Goal: Task Accomplishment & Management: Complete application form

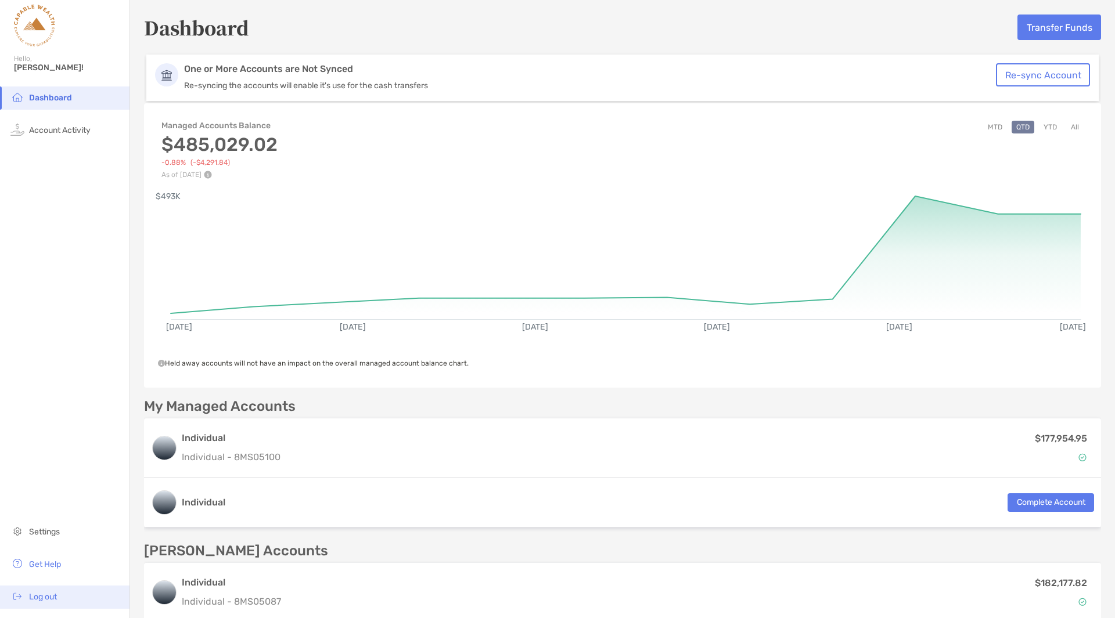
drag, startPoint x: 39, startPoint y: 601, endPoint x: 47, endPoint y: 601, distance: 8.1
click at [39, 423] on span "Log out" at bounding box center [43, 597] width 28 height 10
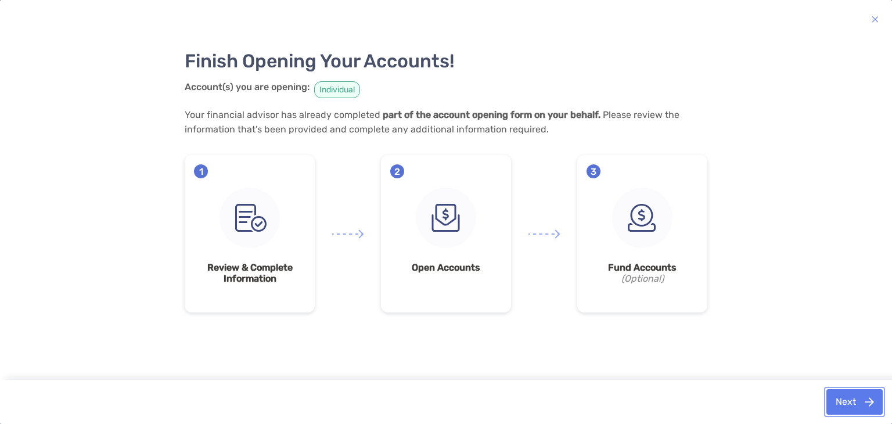
click at [837, 402] on button "Next" at bounding box center [854, 402] width 56 height 26
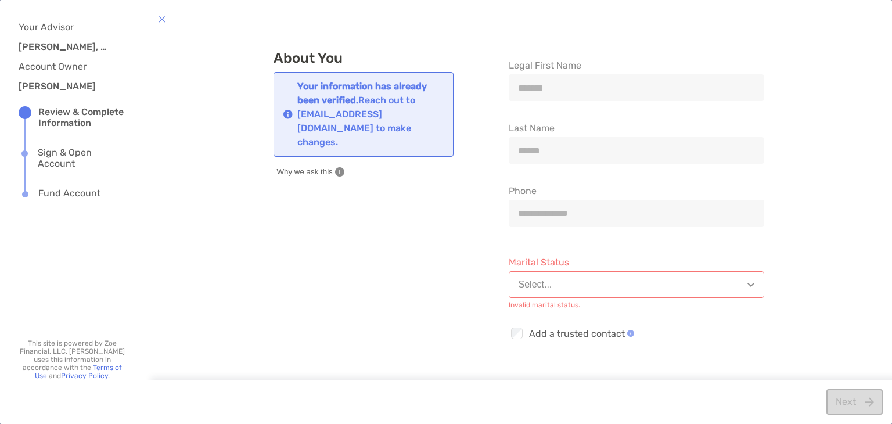
click at [731, 284] on button "Select..." at bounding box center [637, 284] width 256 height 27
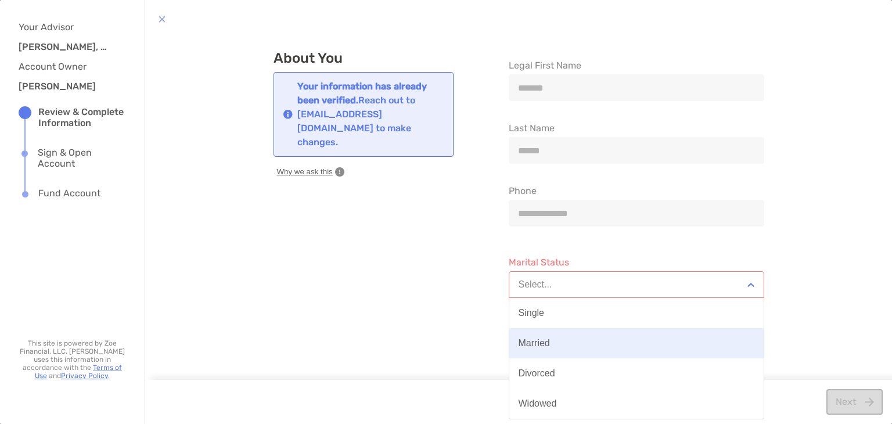
click at [564, 347] on button "Married" at bounding box center [636, 343] width 254 height 30
type input "**********"
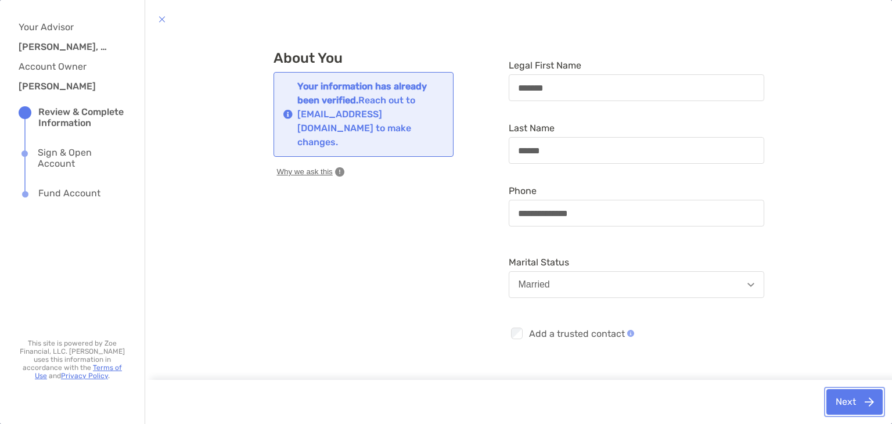
click at [837, 405] on button "Next" at bounding box center [854, 402] width 56 height 26
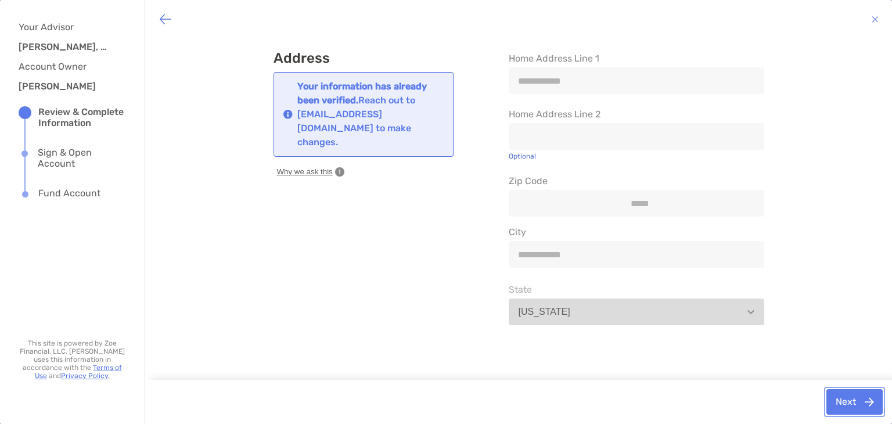
click at [837, 405] on button "Next" at bounding box center [854, 402] width 56 height 26
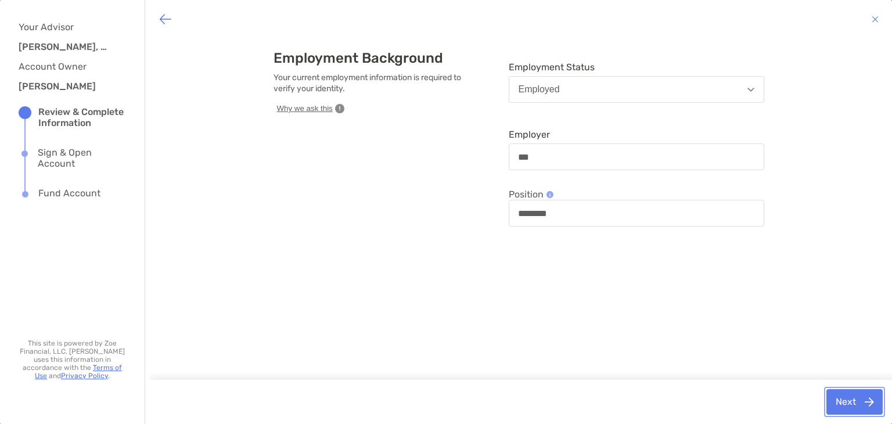
click at [837, 405] on button "Next" at bounding box center [854, 402] width 56 height 26
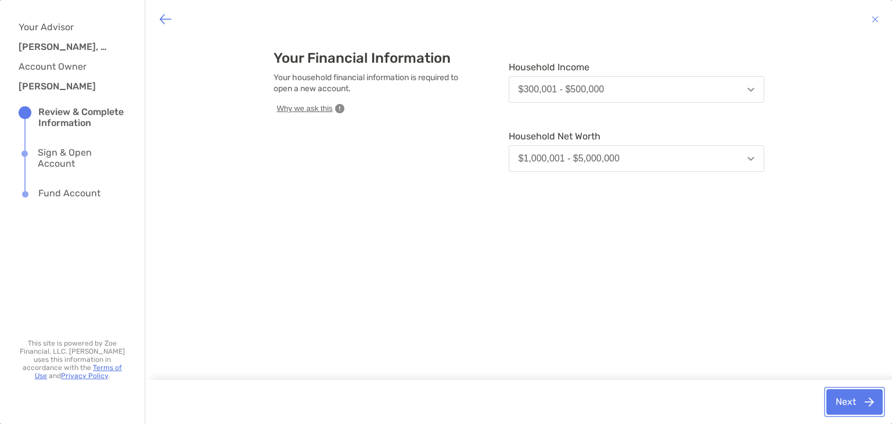
click at [837, 405] on button "Next" at bounding box center [854, 402] width 56 height 26
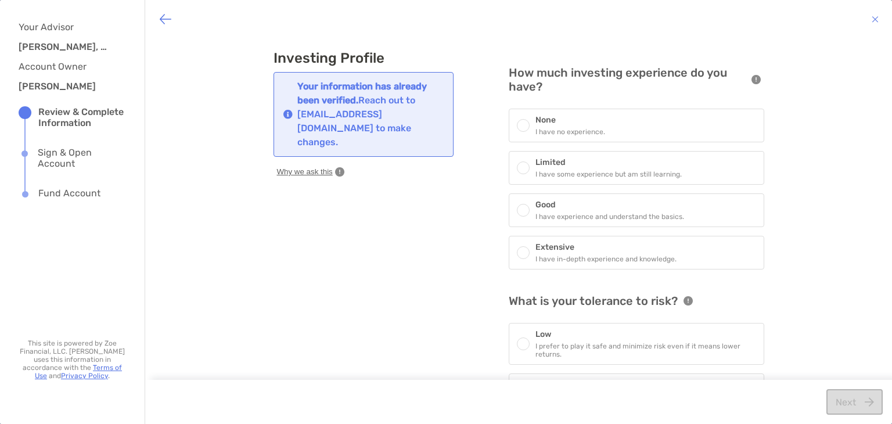
click at [520, 166] on span at bounding box center [523, 167] width 7 height 7
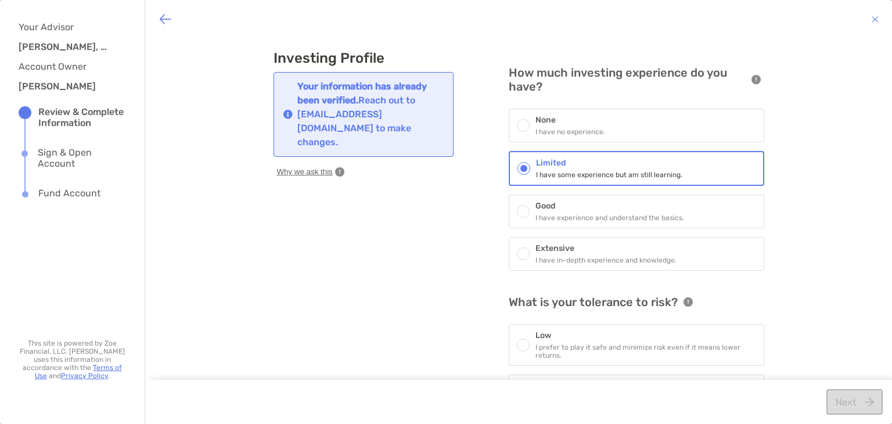
scroll to position [91, 0]
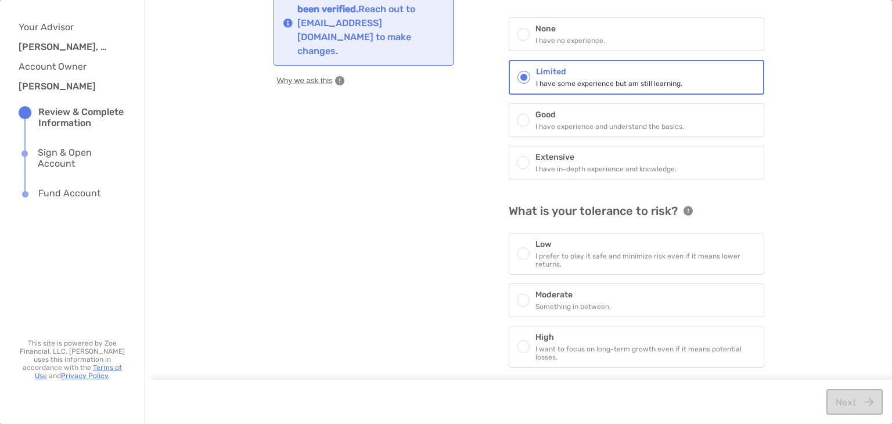
click at [520, 297] on span at bounding box center [523, 300] width 7 height 7
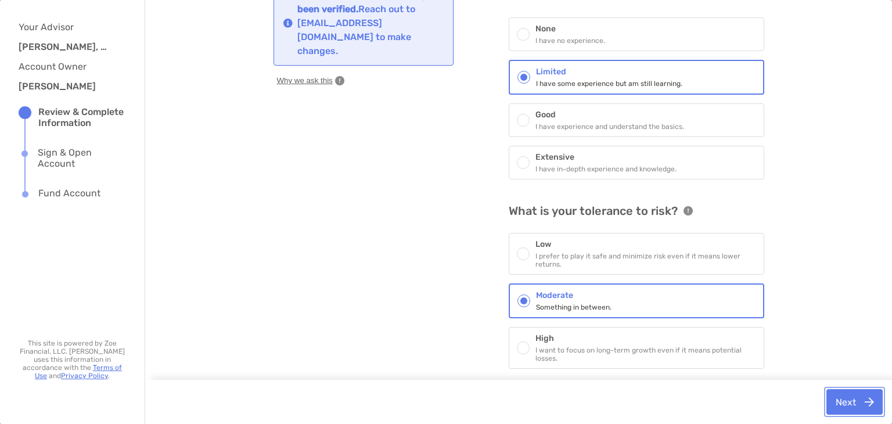
click at [829, 397] on button "Next" at bounding box center [854, 402] width 56 height 26
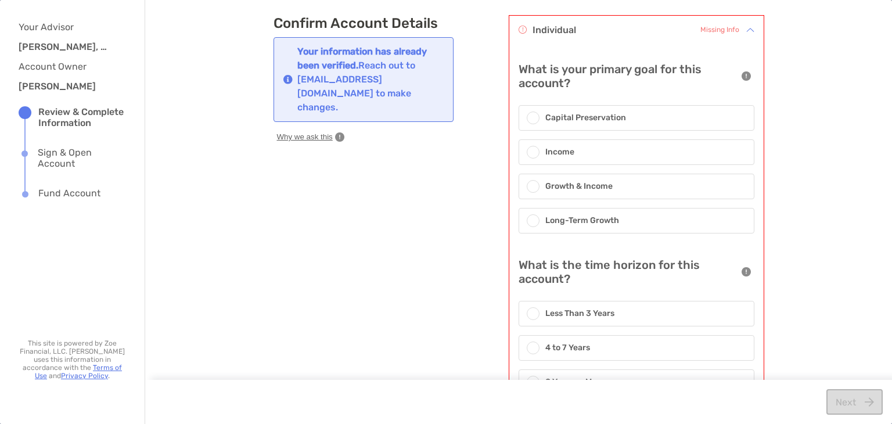
scroll to position [34, 0]
click at [530, 186] on span at bounding box center [533, 187] width 7 height 7
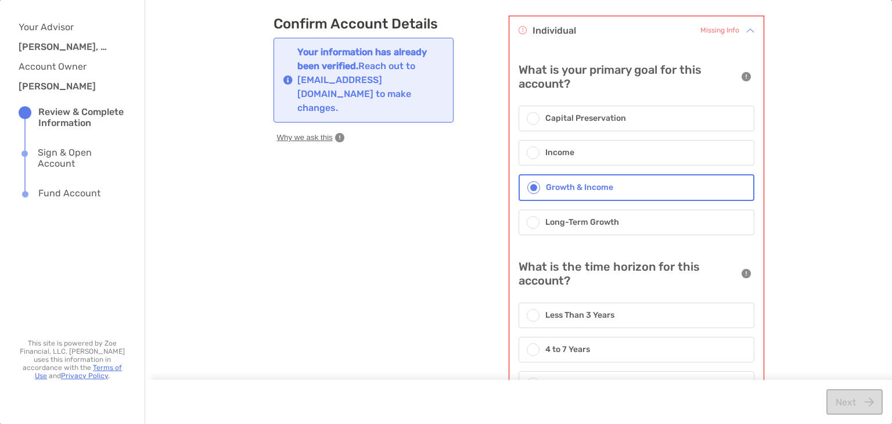
scroll to position [88, 0]
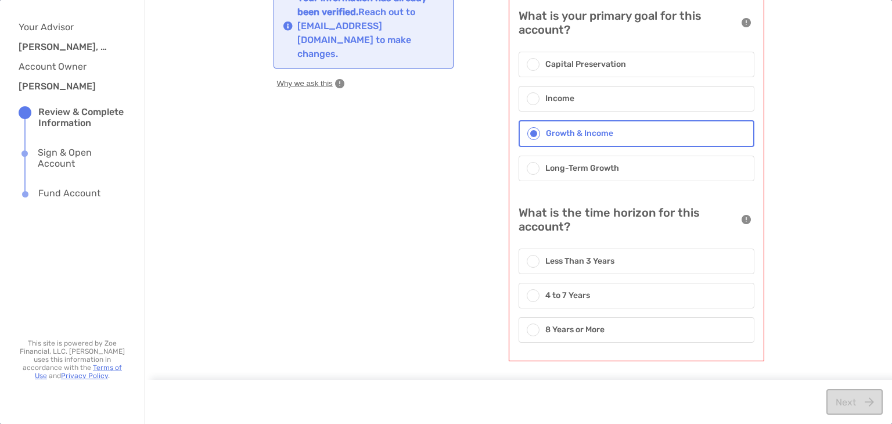
click at [537, 292] on div at bounding box center [536, 295] width 19 height 13
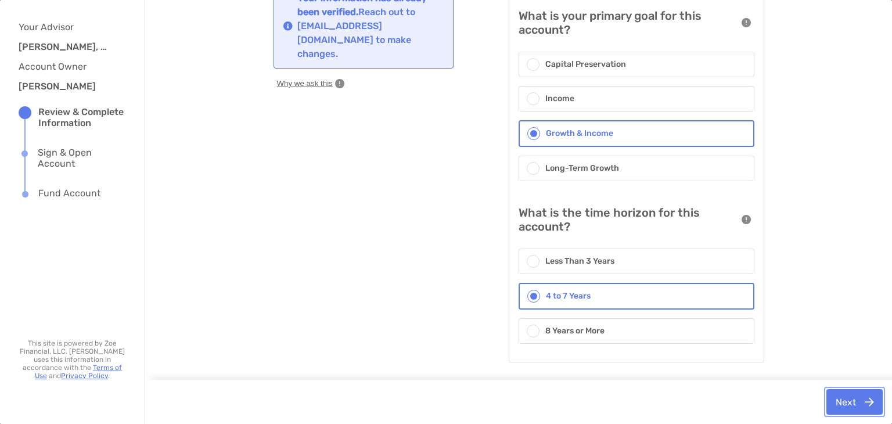
click at [841, 402] on button "Next" at bounding box center [854, 402] width 56 height 26
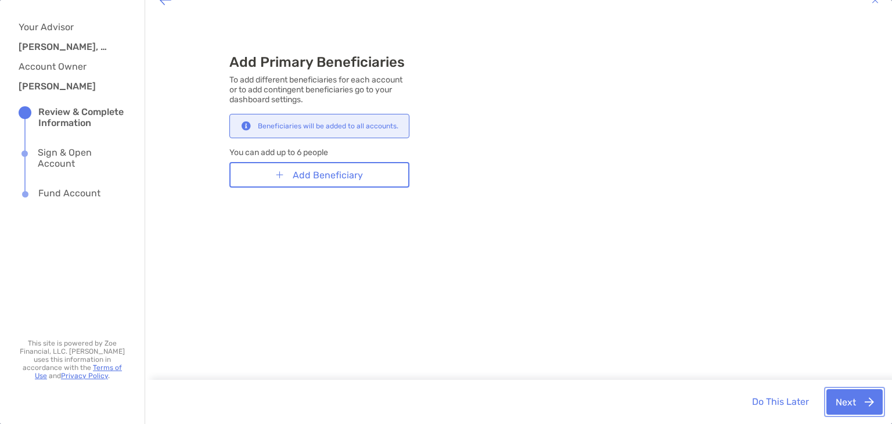
scroll to position [18, 0]
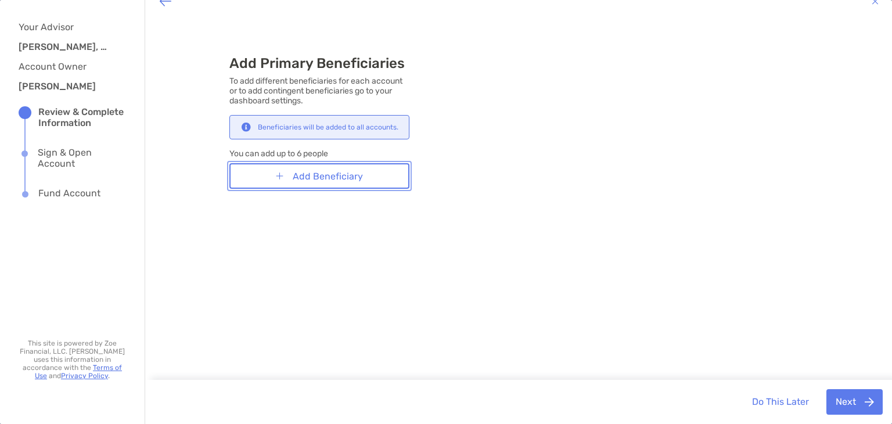
click at [358, 178] on button "Add Beneficiary" at bounding box center [319, 176] width 180 height 26
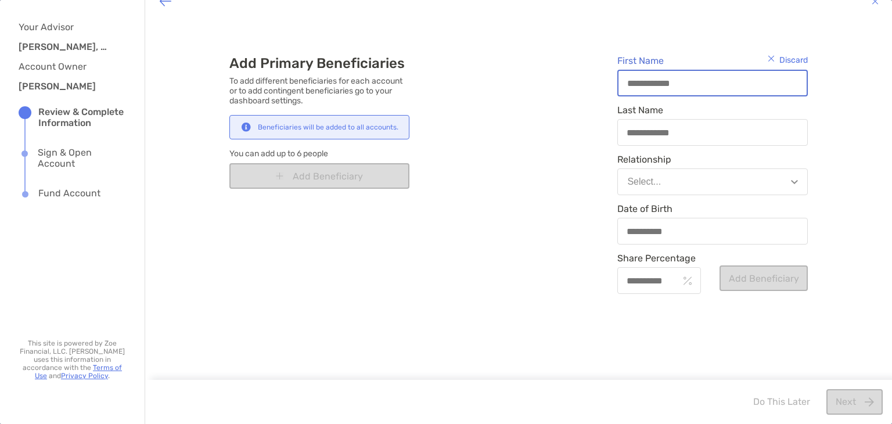
click at [670, 81] on input "First Name" at bounding box center [712, 83] width 188 height 10
type input "*"
type input "**"
type input "***"
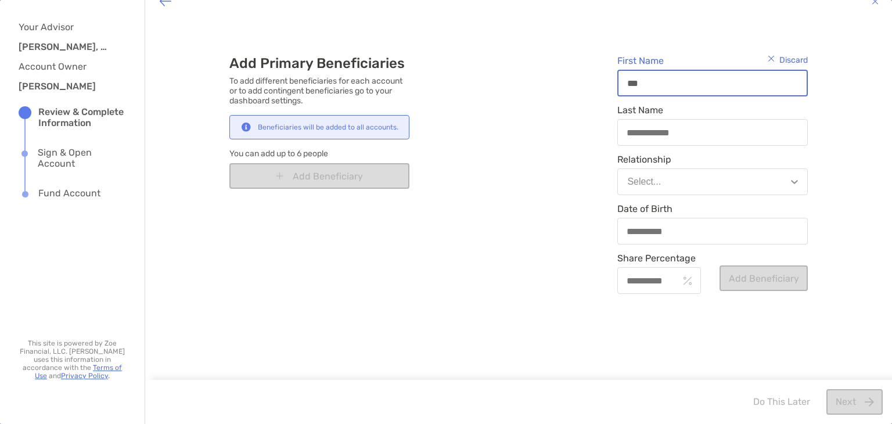
type input "****"
type input "*****"
type input "******"
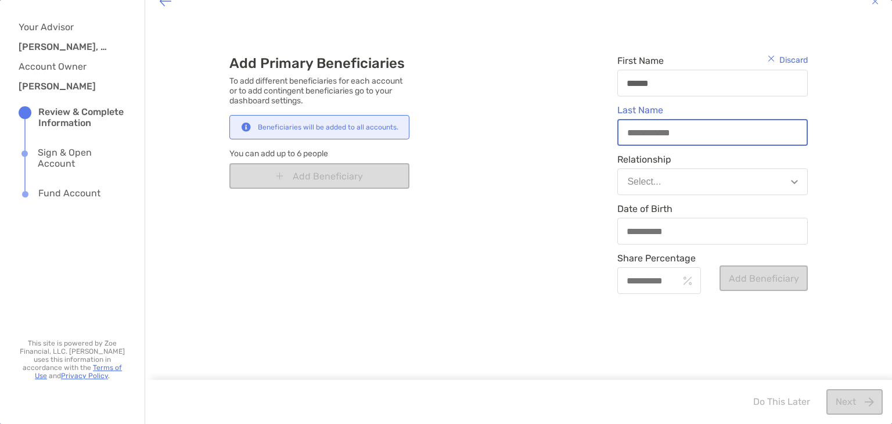
click at [650, 135] on input "Last Name" at bounding box center [712, 133] width 188 height 10
type input "*"
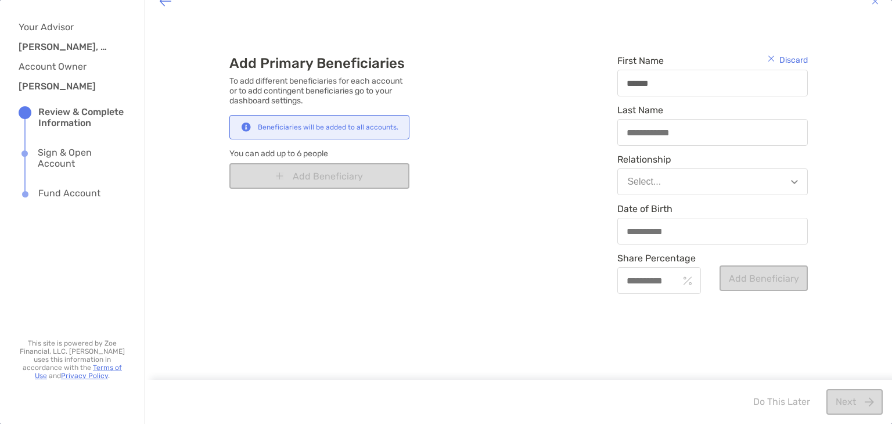
click at [655, 139] on div at bounding box center [712, 132] width 190 height 27
click at [655, 138] on input "Last Name" at bounding box center [712, 133] width 188 height 10
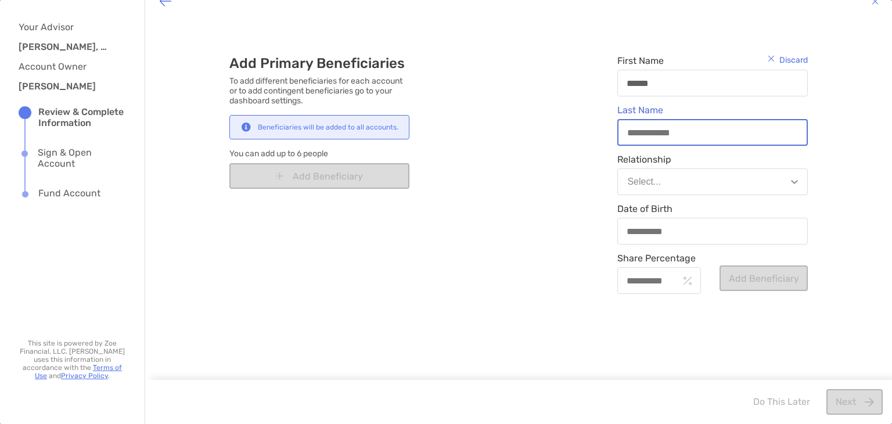
type input "*"
type input "**"
type input "***"
type input "****"
type input "*****"
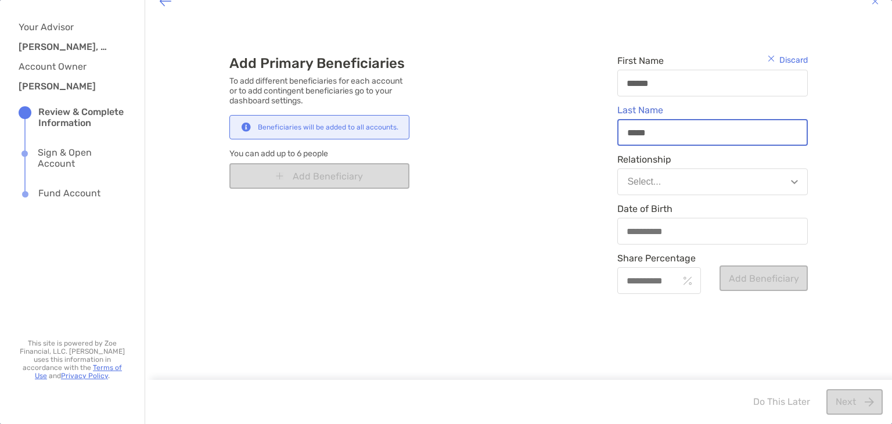
type input "*****"
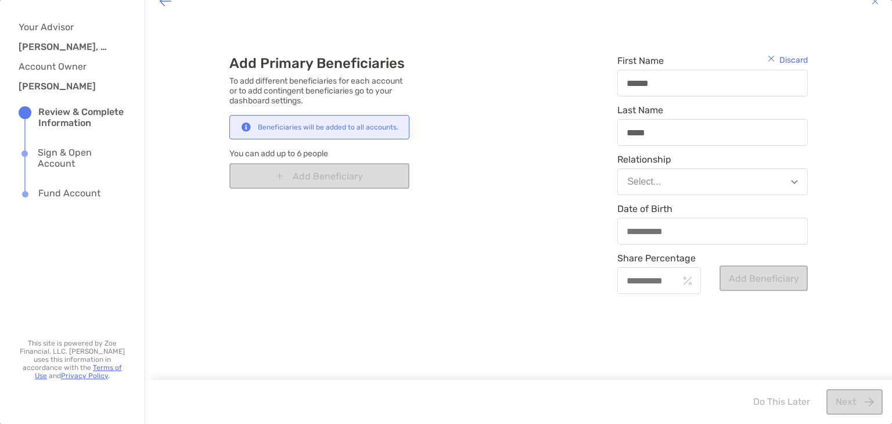
click at [656, 182] on button "Select..." at bounding box center [712, 181] width 190 height 27
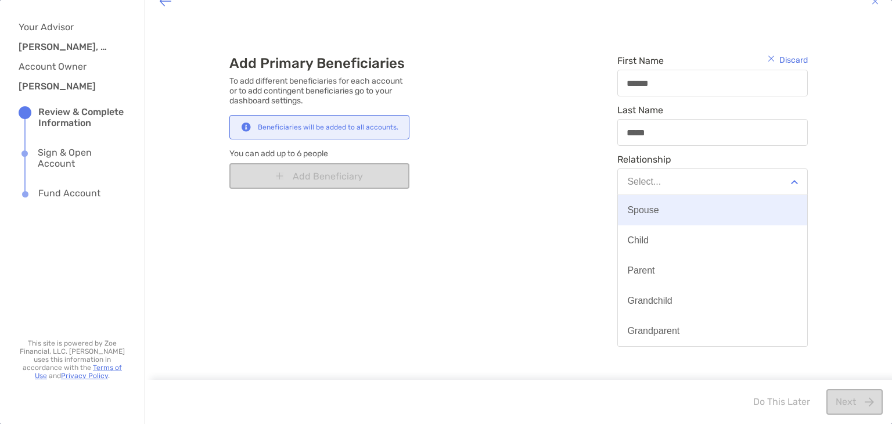
click at [650, 212] on div "Spouse" at bounding box center [642, 210] width 31 height 10
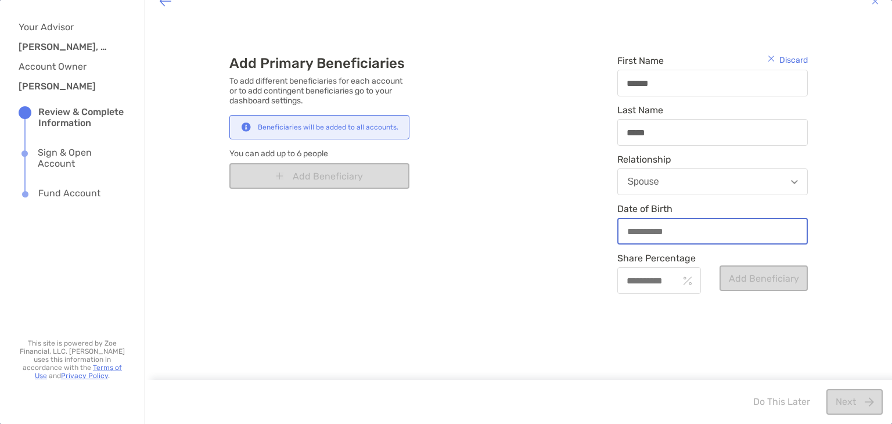
click at [656, 231] on input "Date of Birth" at bounding box center [712, 231] width 188 height 10
type input "**********"
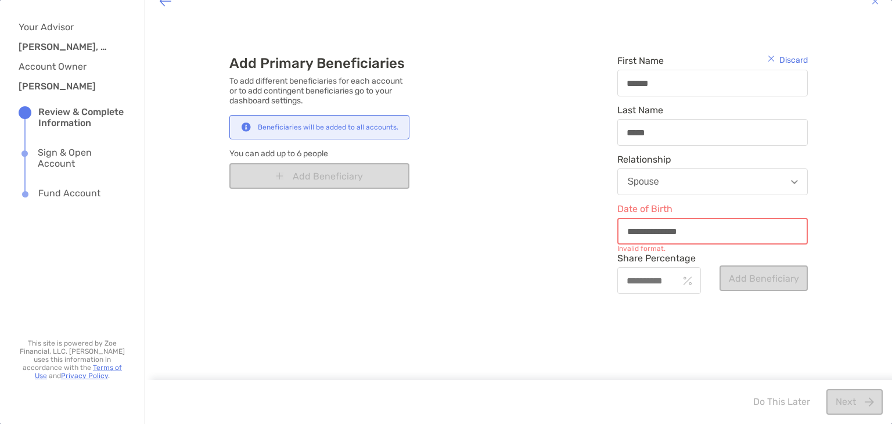
type input "**********"
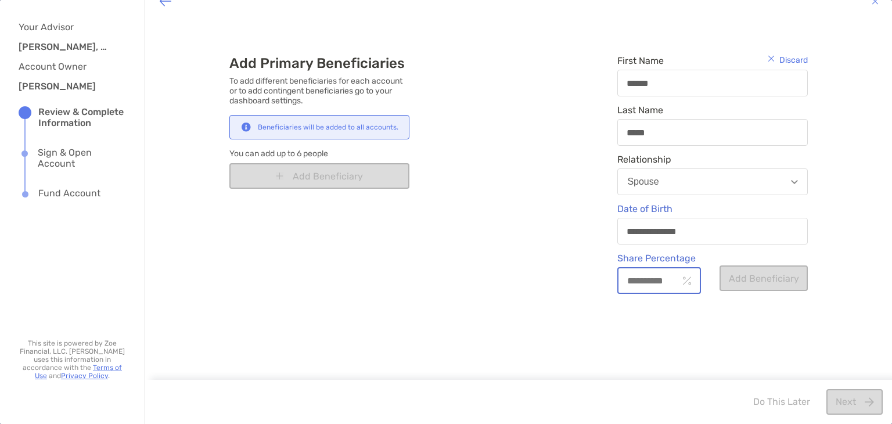
click at [657, 284] on input "Share Percentage" at bounding box center [648, 281] width 60 height 10
drag, startPoint x: 657, startPoint y: 284, endPoint x: 677, endPoint y: 277, distance: 21.5
click at [677, 277] on div at bounding box center [659, 280] width 84 height 27
click at [677, 277] on input "Share Percentage" at bounding box center [648, 281] width 60 height 10
click at [684, 277] on img at bounding box center [688, 280] width 8 height 9
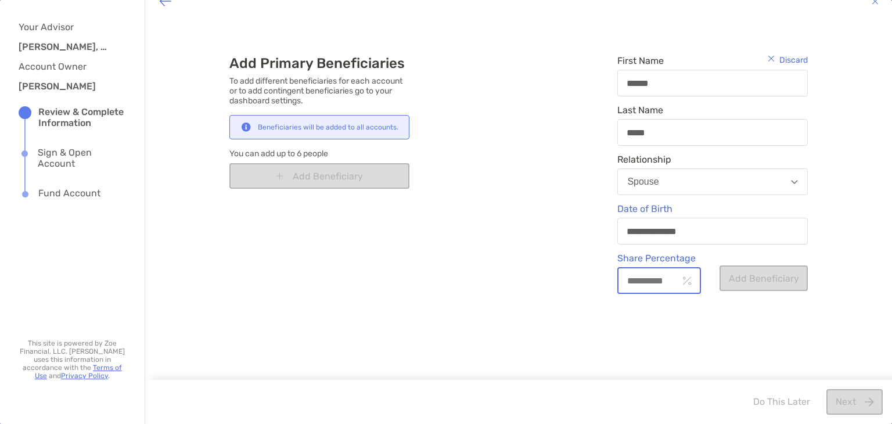
click at [677, 277] on input "Share Percentage" at bounding box center [648, 281] width 60 height 10
click at [660, 282] on input "Share Percentage" at bounding box center [648, 281] width 60 height 10
type input "***"
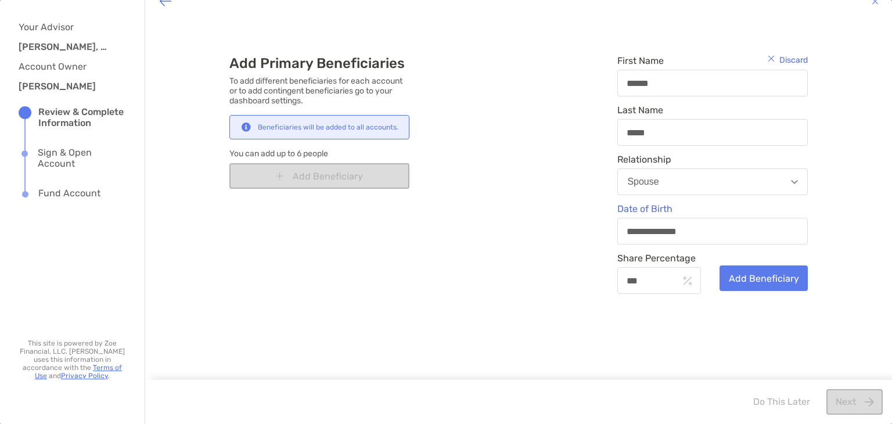
click at [740, 319] on div "**********" at bounding box center [518, 200] width 747 height 361
drag, startPoint x: 767, startPoint y: 337, endPoint x: 754, endPoint y: 282, distance: 56.8
click at [754, 282] on div "**********" at bounding box center [518, 200] width 747 height 361
click at [754, 282] on button "Add Beneficiary" at bounding box center [764, 278] width 88 height 26
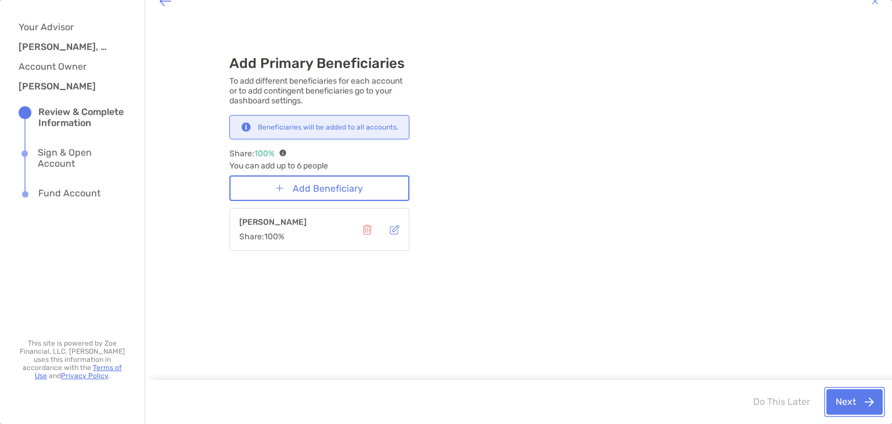
click at [846, 399] on button "Next" at bounding box center [854, 402] width 56 height 26
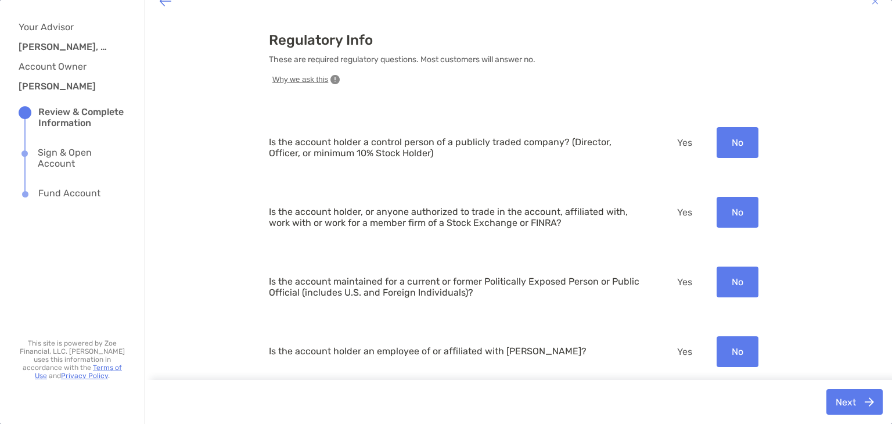
click at [741, 145] on button "No" at bounding box center [738, 142] width 42 height 31
click at [740, 219] on button "No" at bounding box center [738, 212] width 42 height 31
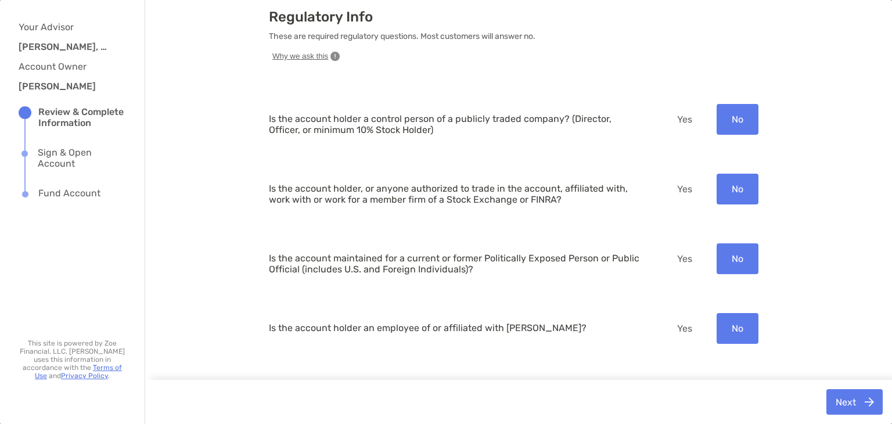
scroll to position [45, 0]
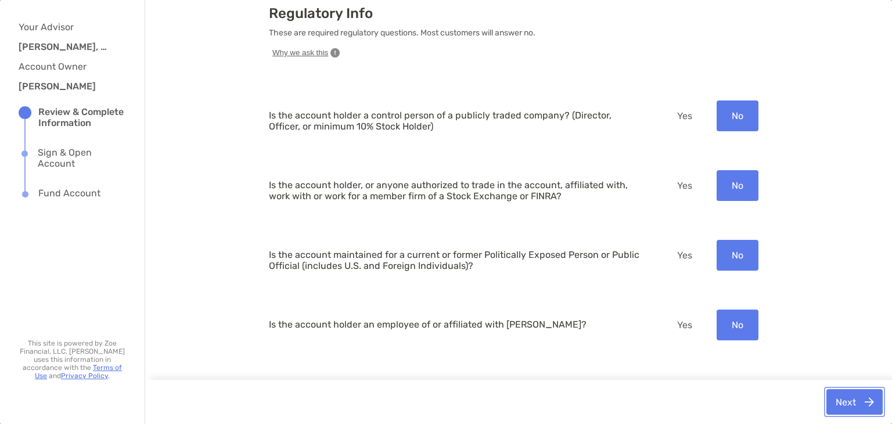
click at [840, 407] on button "Next" at bounding box center [854, 402] width 56 height 26
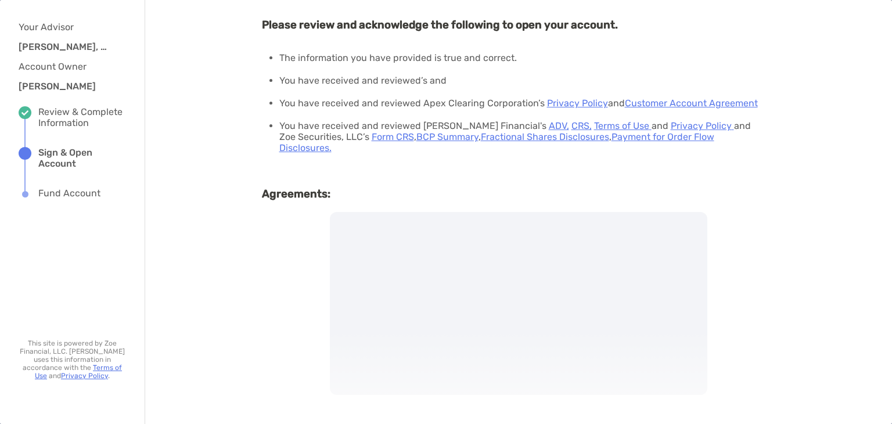
scroll to position [51, 0]
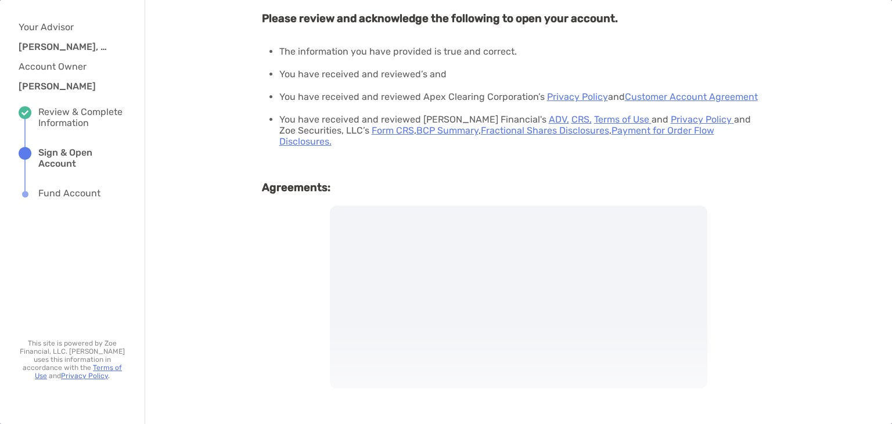
click at [769, 286] on div "Please review and acknowledge the following to open your account. The informati…" at bounding box center [518, 211] width 747 height 448
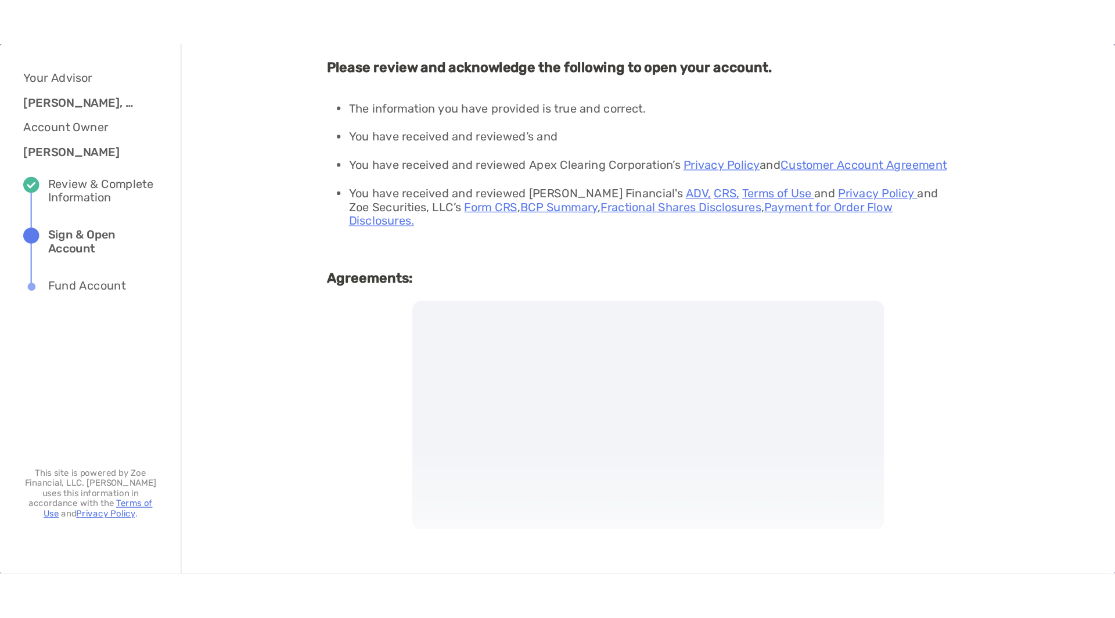
scroll to position [0, 0]
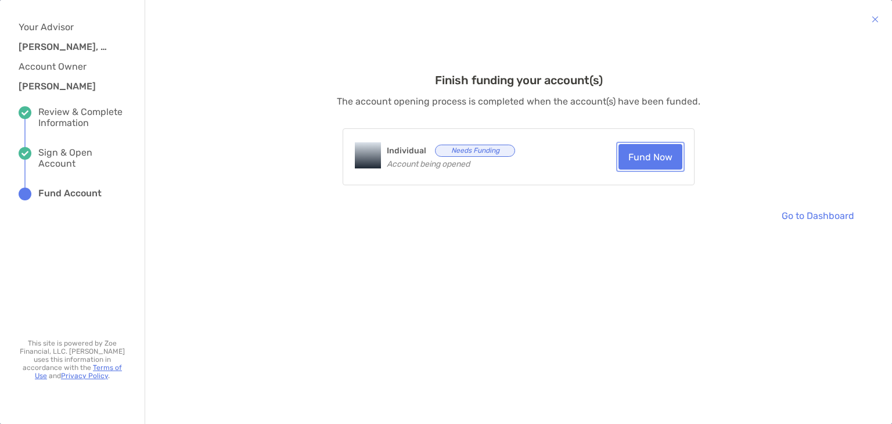
click at [627, 163] on button "Fund Now" at bounding box center [650, 157] width 64 height 26
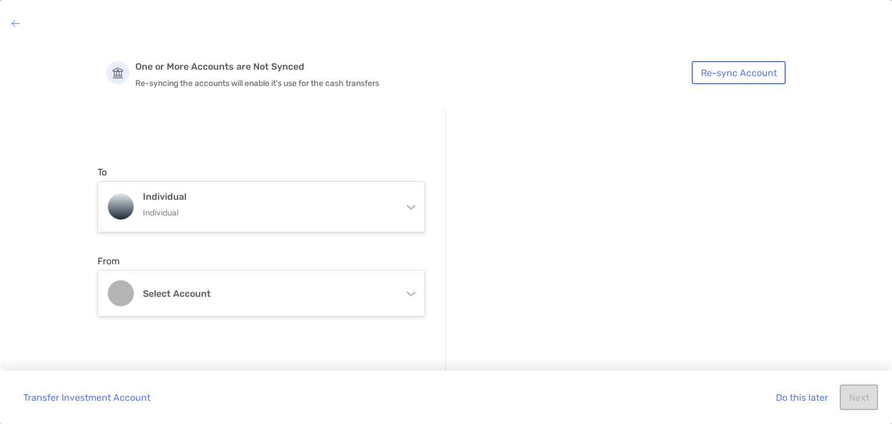
drag, startPoint x: 383, startPoint y: 44, endPoint x: 380, endPoint y: 49, distance: 6.0
click at [380, 49] on div "One or More Accounts are Not Synced Re-syncing the accounts will enable it's us…" at bounding box center [446, 225] width 892 height 364
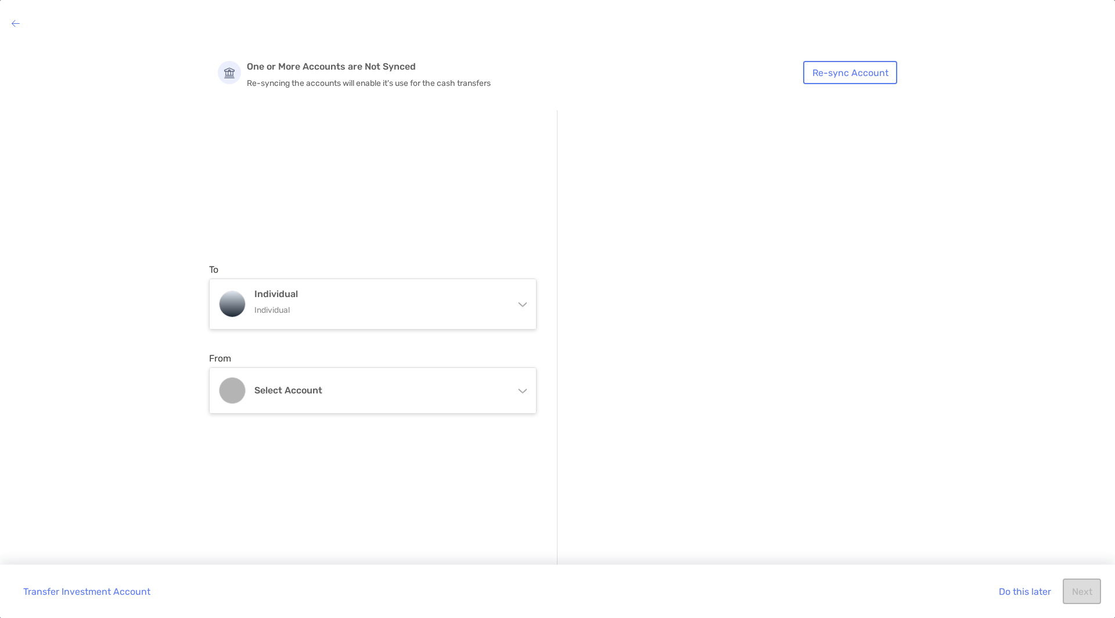
click at [758, 173] on div at bounding box center [732, 338] width 348 height 457
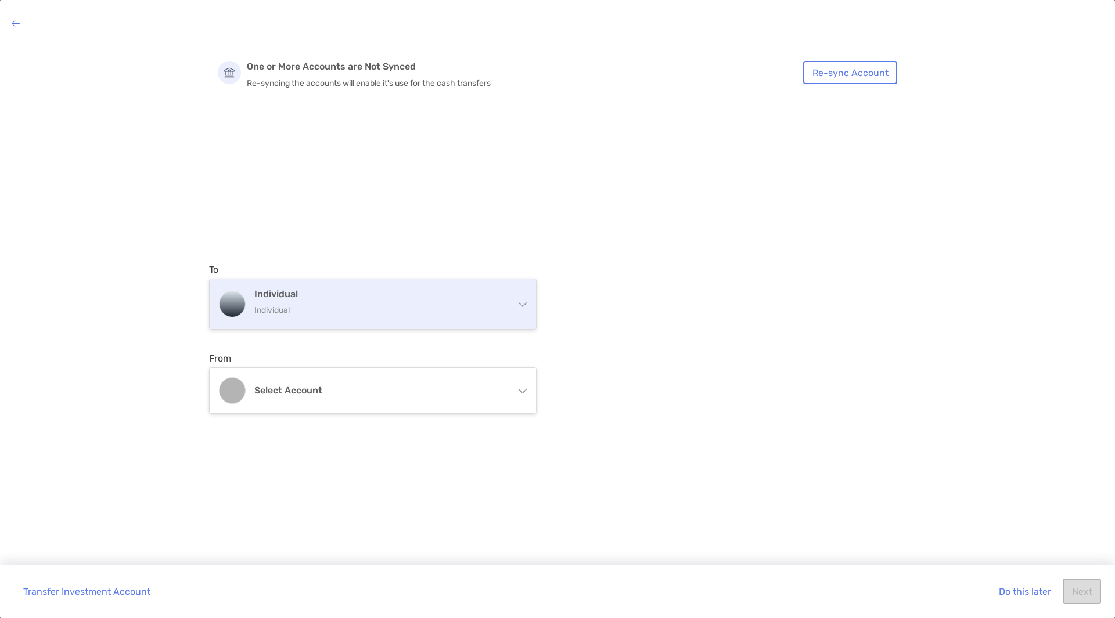
click at [526, 308] on div "Individual Individual" at bounding box center [373, 304] width 326 height 50
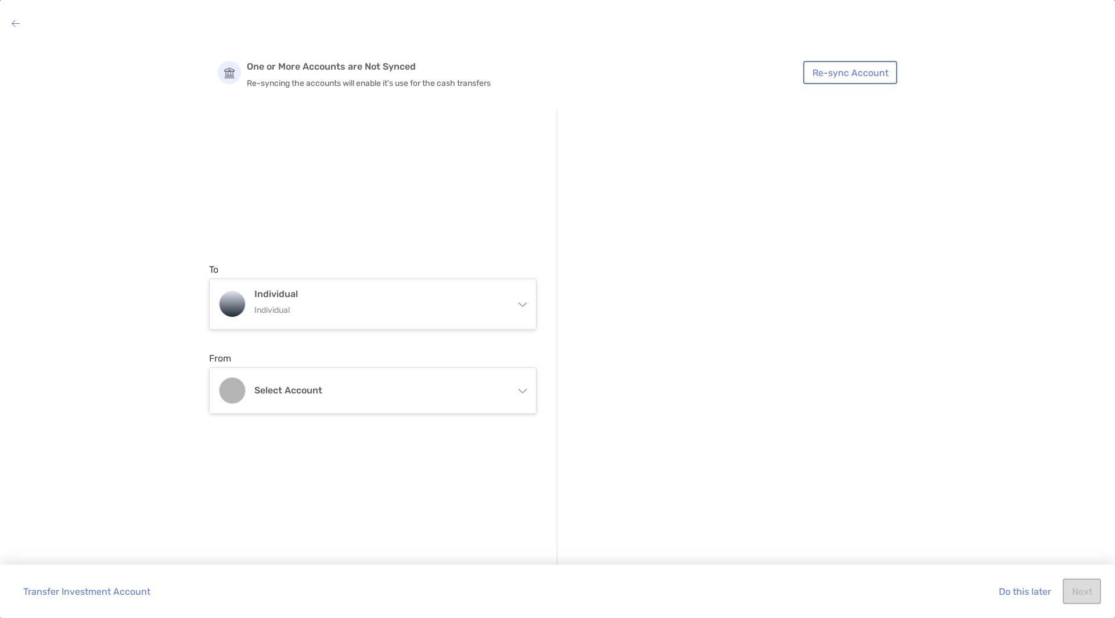
click at [664, 337] on div at bounding box center [742, 339] width 328 height 196
click at [520, 392] on icon at bounding box center [521, 388] width 9 height 9
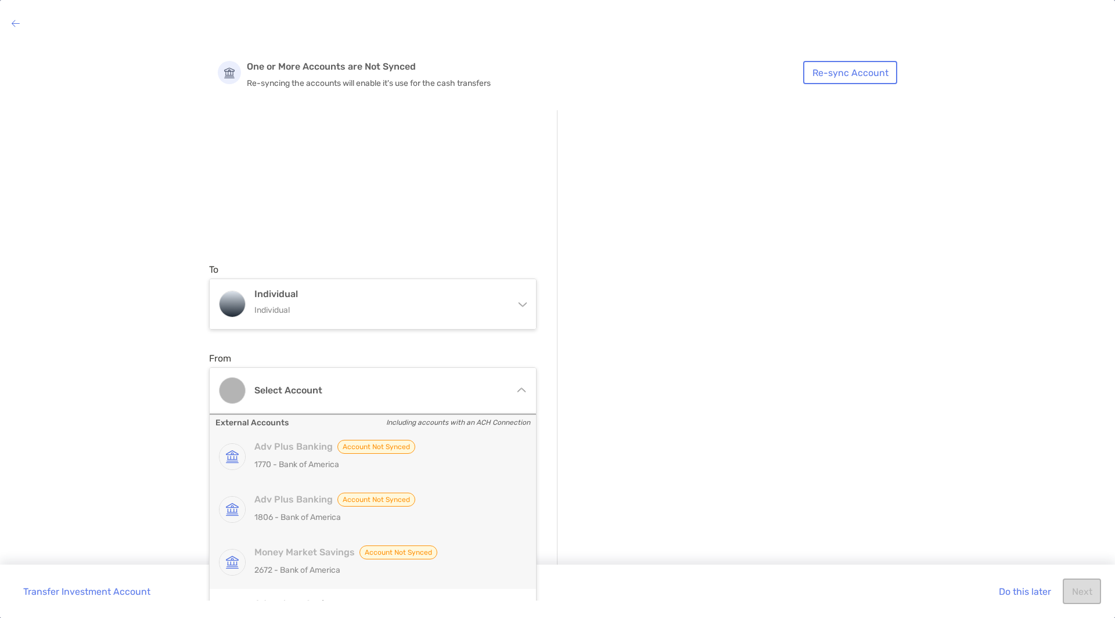
click at [691, 346] on div at bounding box center [742, 365] width 328 height 42
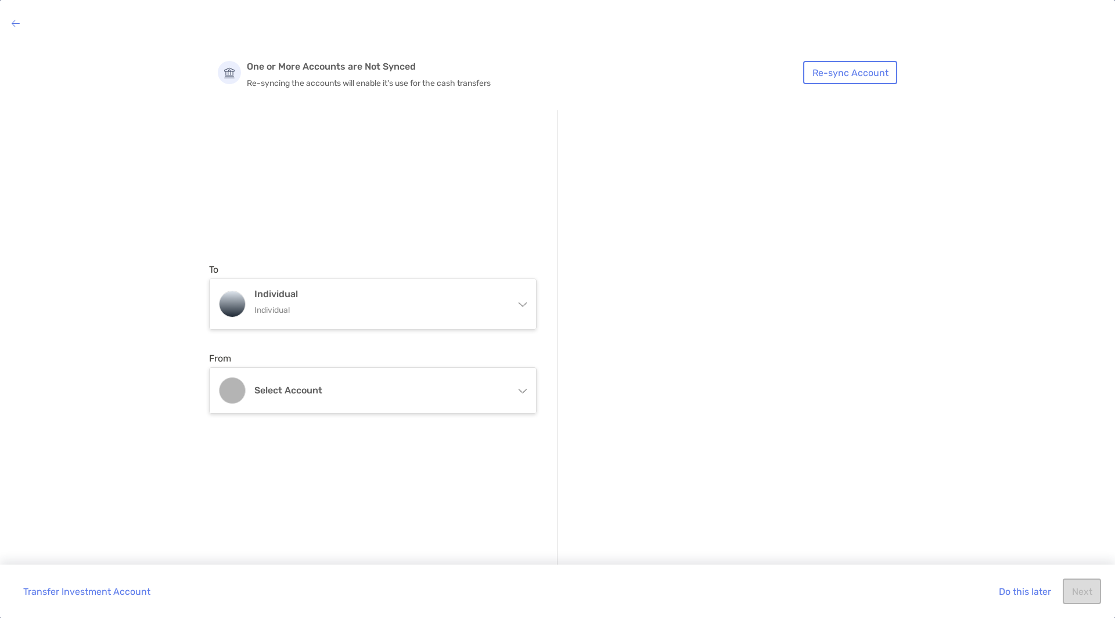
click at [231, 75] on img at bounding box center [229, 72] width 23 height 23
click at [523, 304] on icon at bounding box center [521, 302] width 9 height 9
click at [717, 315] on div at bounding box center [742, 321] width 328 height 27
drag, startPoint x: 321, startPoint y: 70, endPoint x: 327, endPoint y: 224, distance: 154.0
click at [321, 70] on p "One or More Accounts are Not Synced" at bounding box center [528, 67] width 563 height 12
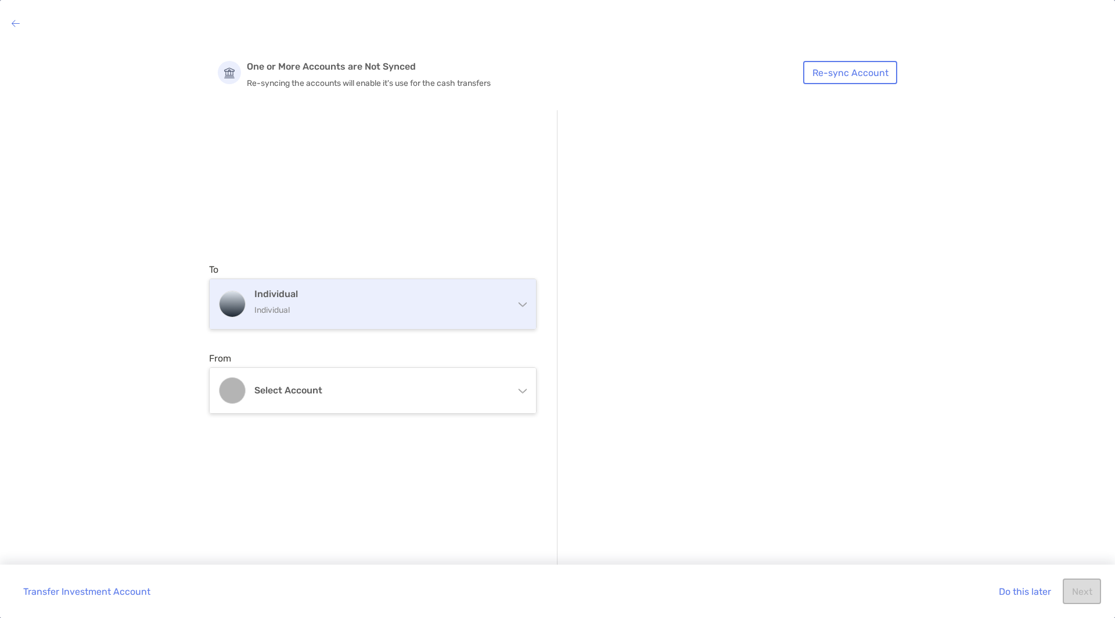
click at [431, 303] on p "Individual" at bounding box center [379, 310] width 251 height 15
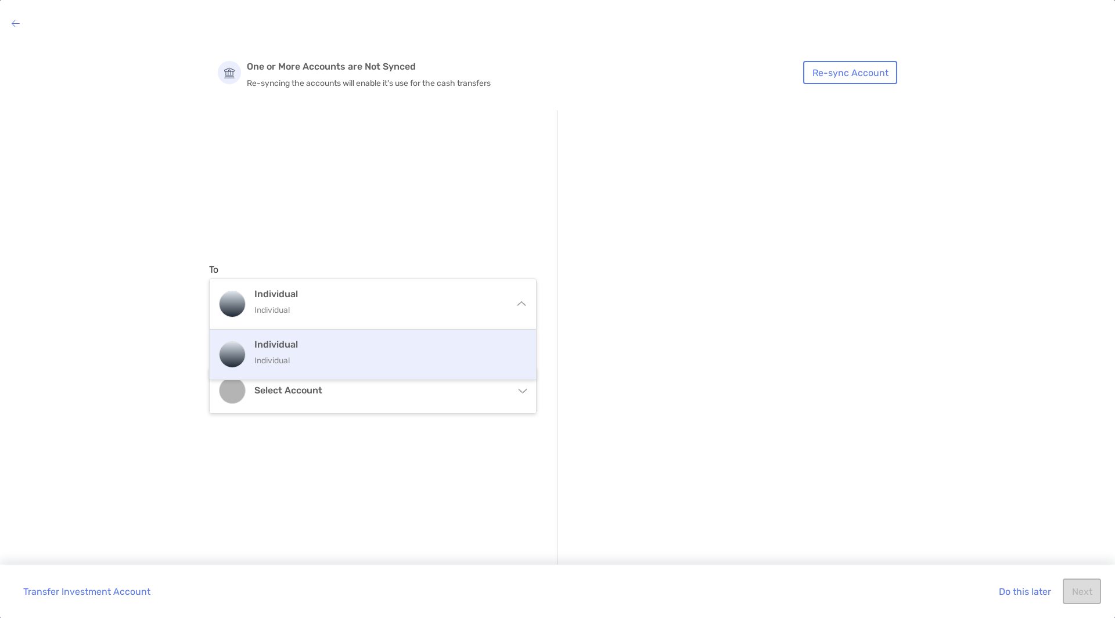
click at [279, 354] on p "Individual" at bounding box center [385, 361] width 262 height 15
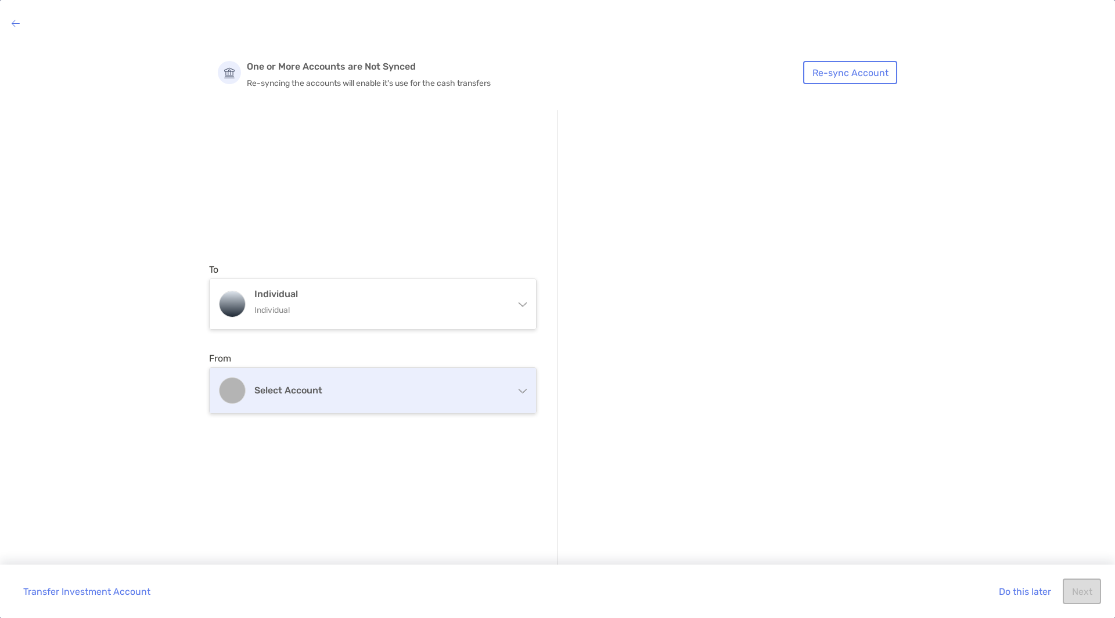
click at [268, 394] on h4 "Select account" at bounding box center [379, 390] width 251 height 11
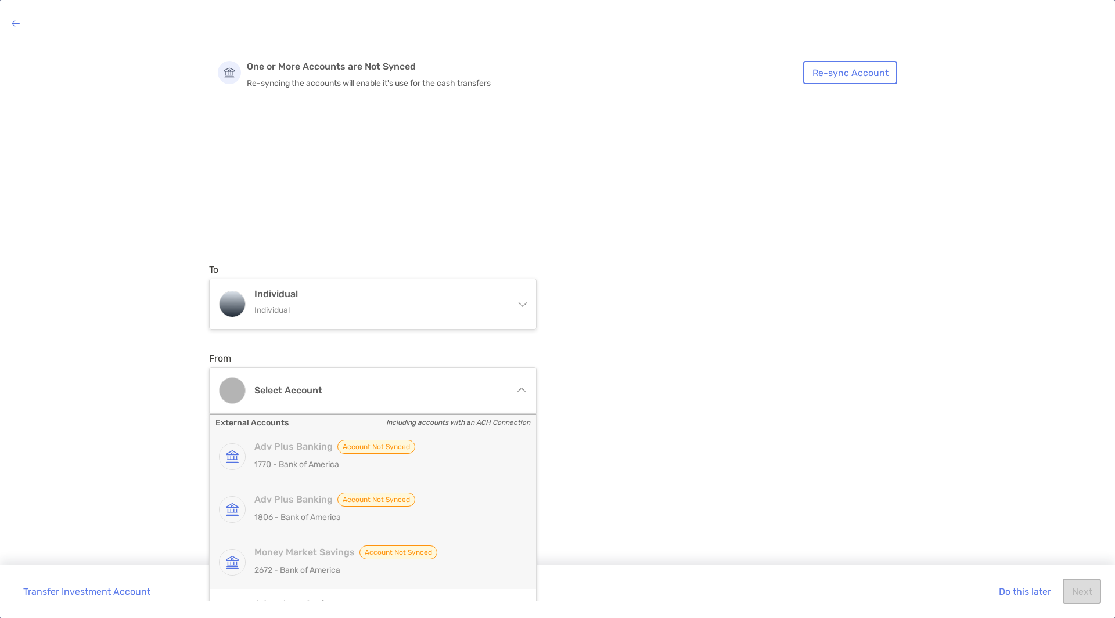
scroll to position [39, 0]
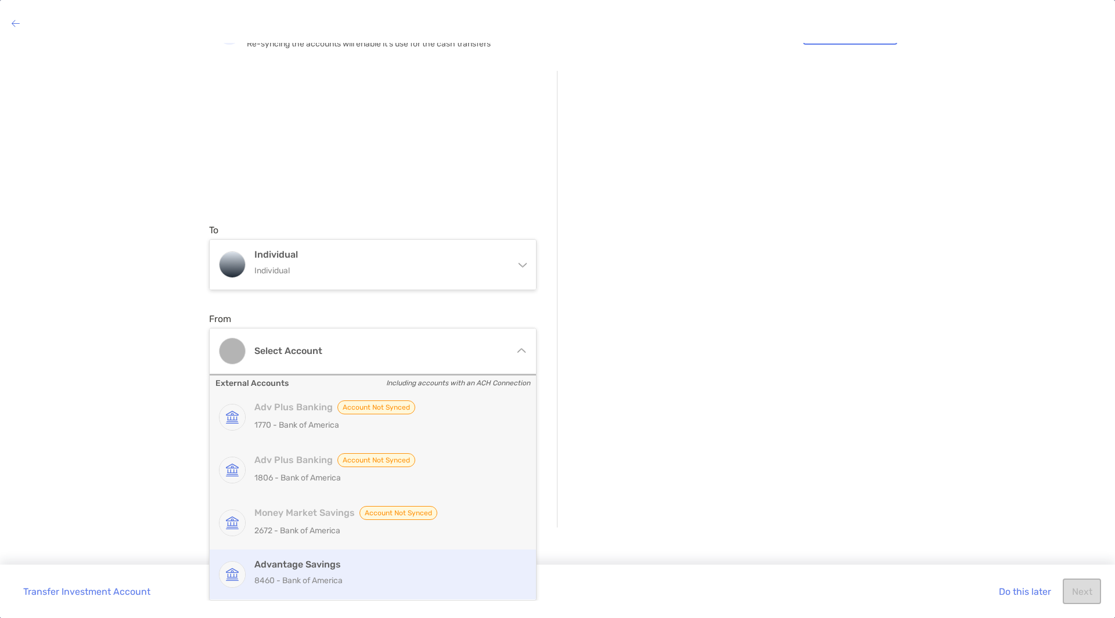
click at [305, 423] on p "8460 - Bank of America" at bounding box center [385, 581] width 262 height 15
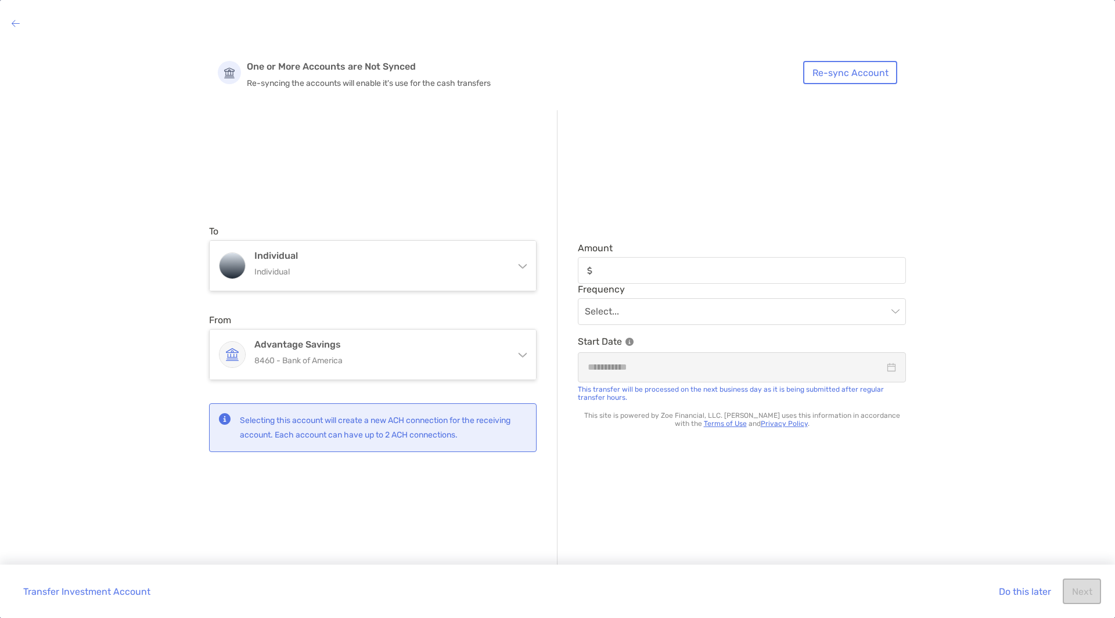
scroll to position [0, 0]
drag, startPoint x: 1048, startPoint y: 1, endPoint x: 784, endPoint y: 185, distance: 322.0
click at [784, 185] on div "Amount Frequency Select... Start Date This transfer will be processed on the ne…" at bounding box center [732, 338] width 348 height 457
click at [891, 423] on button "Do this later" at bounding box center [1025, 592] width 70 height 26
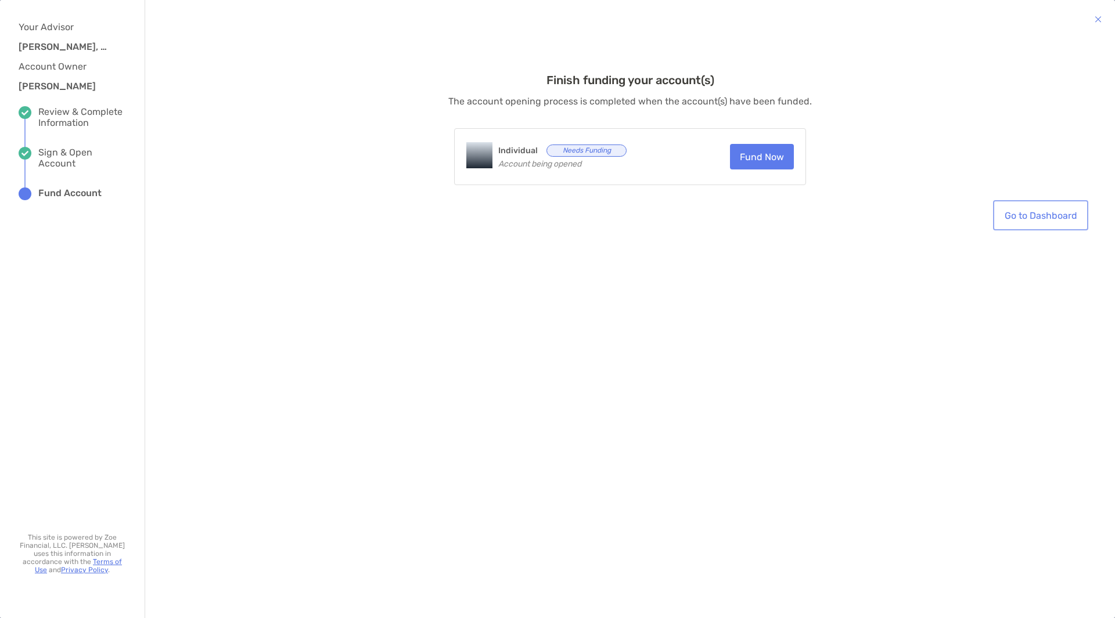
click at [891, 211] on link "Go to Dashboard" at bounding box center [1040, 216] width 91 height 26
